Goal: Information Seeking & Learning: Find specific fact

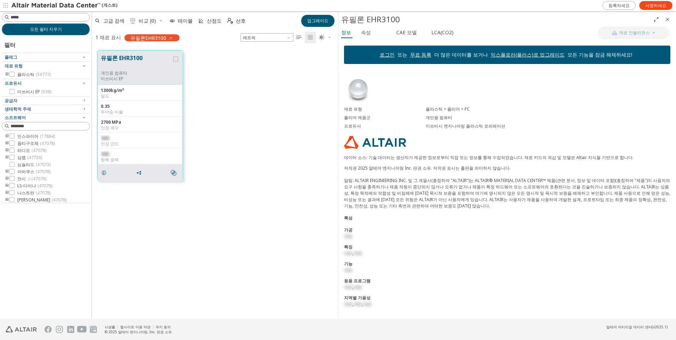
click at [360, 92] on img at bounding box center [358, 89] width 28 height 28
drag, startPoint x: 367, startPoint y: 123, endPoint x: 343, endPoint y: 107, distance: 27.8
click at [343, 107] on div "재료 유형 플라스틱 > 폴리머 > PC 폴리머 제품군 개인용 컴퓨터 프로듀서 미쓰비시 엔지니어링 플라스틱 코퍼레이션 데이터 소스: 기술 데이터…" at bounding box center [507, 194] width 338 height 248
drag, startPoint x: 343, startPoint y: 107, endPoint x: 325, endPoint y: 126, distance: 25.7
click at [325, 126] on div "유필론 EHR3100 개인용 컴퓨터 미쓰비시 EP 1300kg/m³ 밀도 0.35 푸아송 비율 2700 MPa 인장 계수 제한 인장 강도 제한…" at bounding box center [215, 115] width 246 height 141
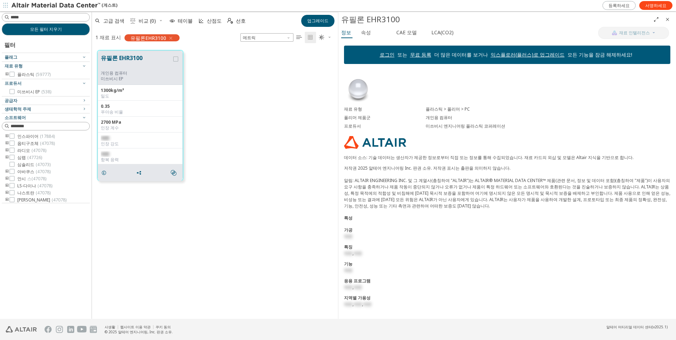
click at [442, 193] on div "저작권 2025 알테어 엔지니어링 Inc. 판권 소유. 저작권 표시는 출판을 의미하지 않습니다." at bounding box center [507, 187] width 326 height 44
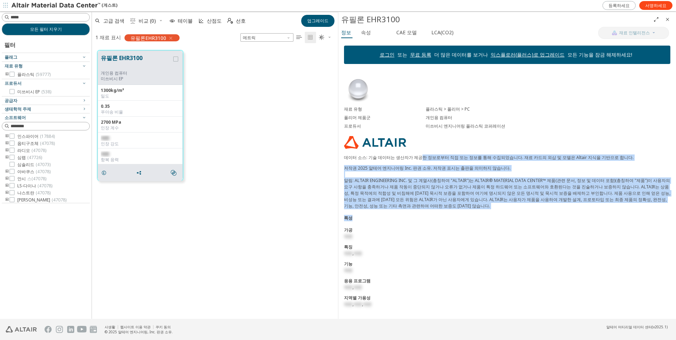
drag, startPoint x: 419, startPoint y: 159, endPoint x: 522, endPoint y: 210, distance: 114.8
click at [522, 210] on div "재료 유형 플라스틱 > 폴리머 > PC 폴리머 제품군 개인용 컴퓨터 프로듀서 미쓰비시 엔지니어링 플라스틱 코퍼레이션 데이터 소스: 기술 데이터…" at bounding box center [507, 194] width 338 height 248
click at [522, 211] on div "재료 유형 플라스틱 > 폴리머 > PC 폴리머 제품군 개인용 컴퓨터 프로듀서 미쓰비시 엔지니어링 플라스틱 코퍼레이션 데이터 소스: 기술 데이터…" at bounding box center [507, 194] width 338 height 248
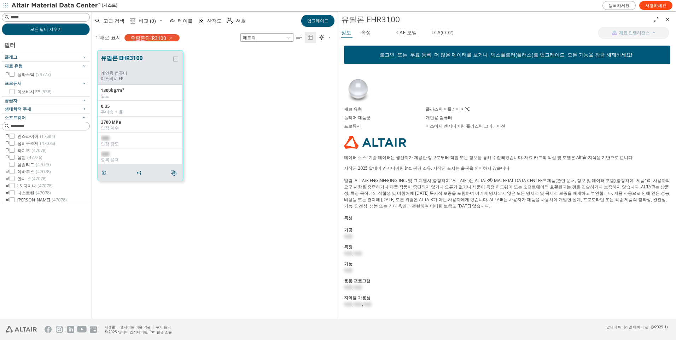
click at [360, 91] on img at bounding box center [358, 89] width 28 height 28
drag, startPoint x: 342, startPoint y: 101, endPoint x: 334, endPoint y: 102, distance: 8.5
click at [342, 101] on div "재료 유형 플라스틱 > 폴리머 > PC 폴리머 제품군 개인용 컴퓨터 프로듀서 미쓰비시 엔지니어링 플라스틱 코퍼레이션 데이터 소스: 기술 데이터…" at bounding box center [507, 194] width 338 height 248
click at [237, 104] on div "유필론 EHR3100 개인용 컴퓨터 미쓰비시 EP 1300kg/m³ 밀도 0.35 푸아송 비율 2700 MPa 인장 계수 제한 인장 강도 제한…" at bounding box center [215, 115] width 246 height 141
